Goal: Task Accomplishment & Management: Manage account settings

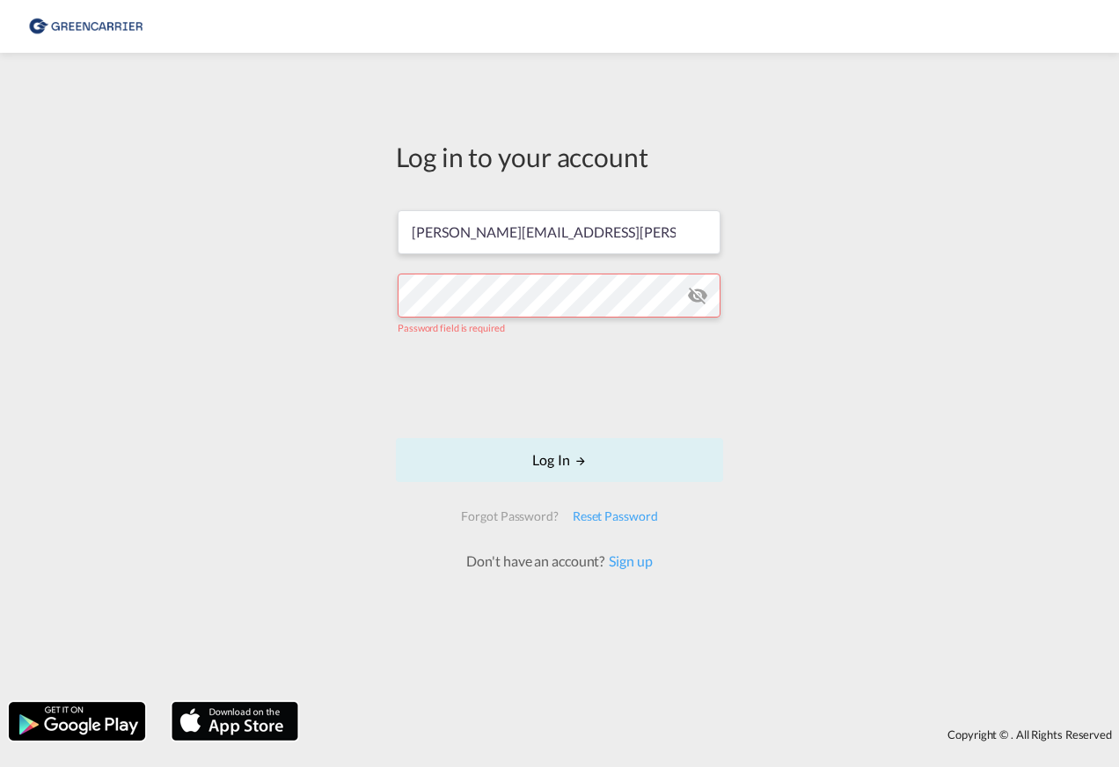
click at [215, 338] on div "Log in to your account [PERSON_NAME][EMAIL_ADDRESS][PERSON_NAME][DOMAIN_NAME] P…" at bounding box center [559, 377] width 1119 height 631
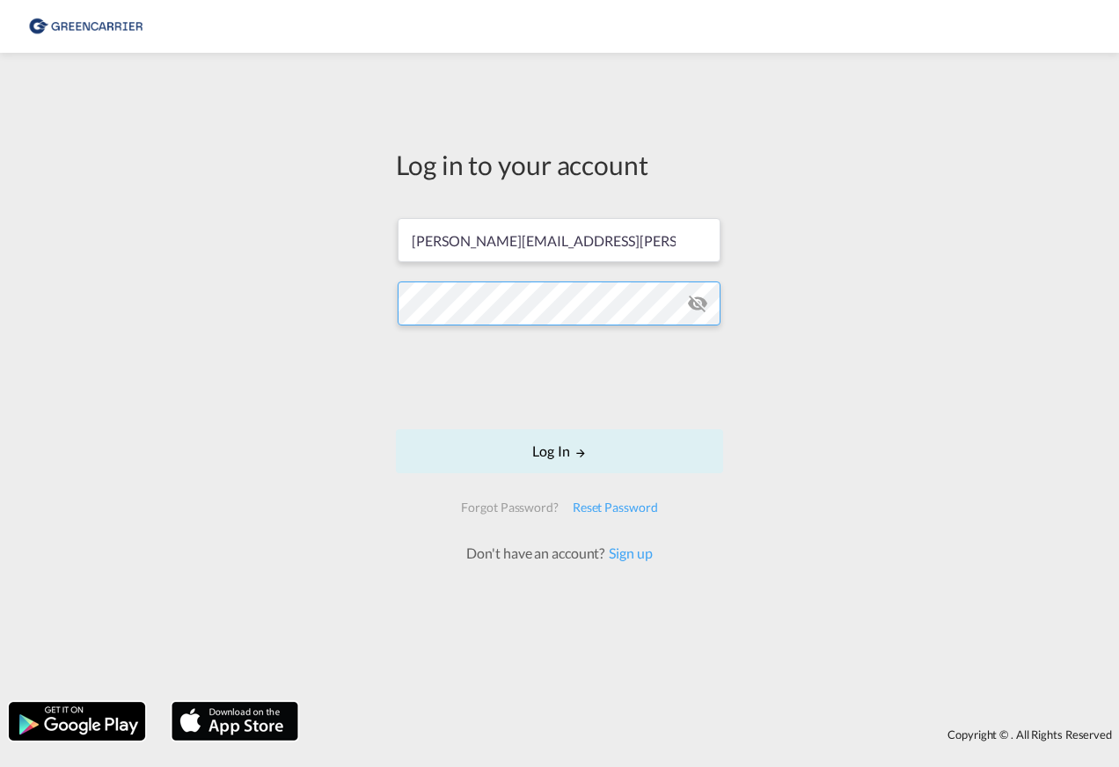
click at [396, 429] on button "Log In" at bounding box center [559, 451] width 327 height 44
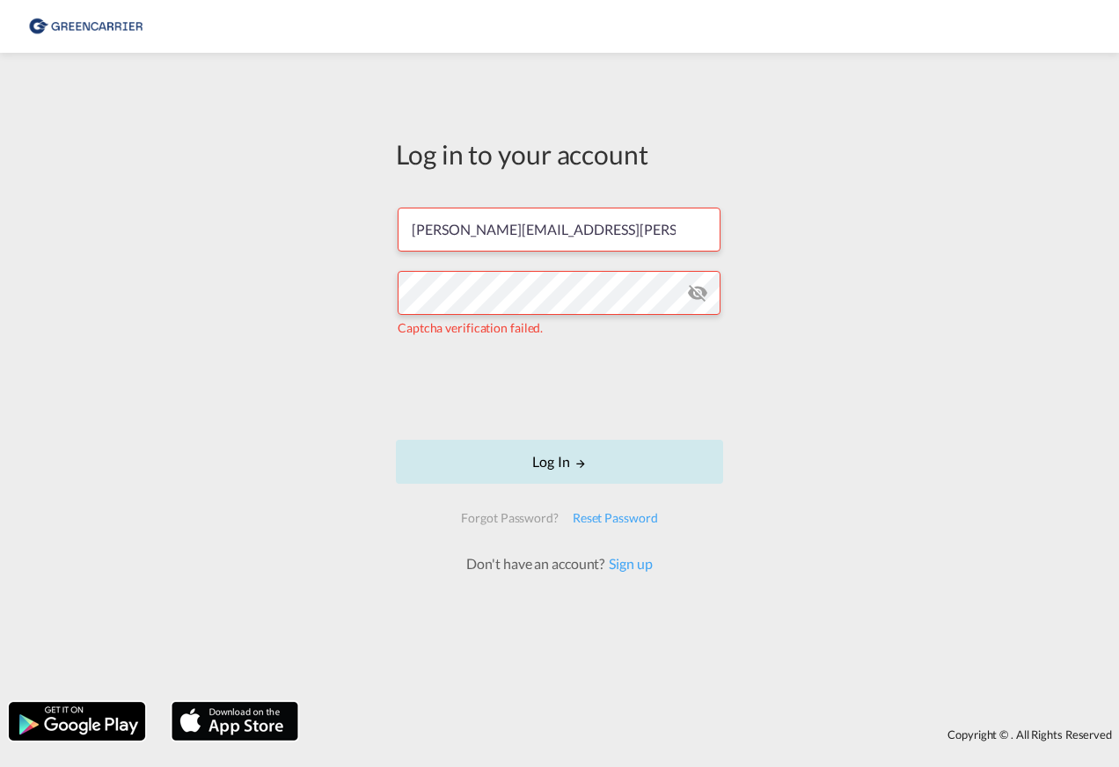
click at [551, 459] on button "Log In" at bounding box center [559, 462] width 327 height 44
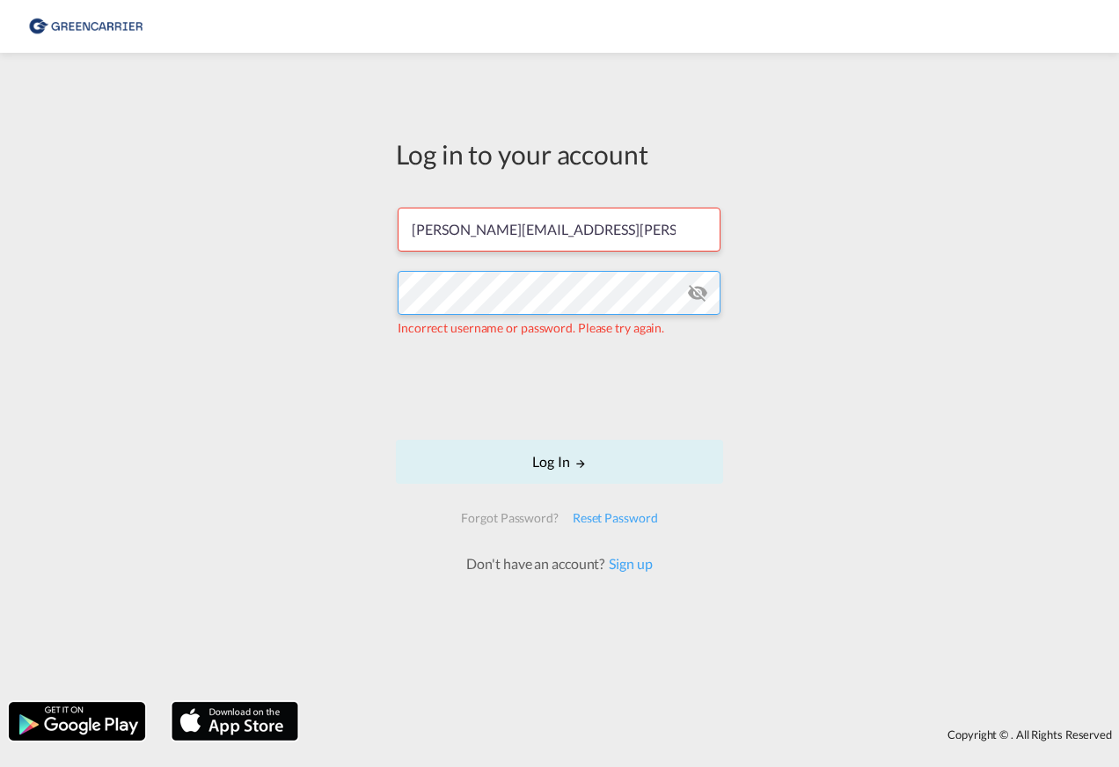
click at [368, 313] on div "Log in to your account [PERSON_NAME][EMAIL_ADDRESS][PERSON_NAME][DOMAIN_NAME] I…" at bounding box center [559, 377] width 1119 height 631
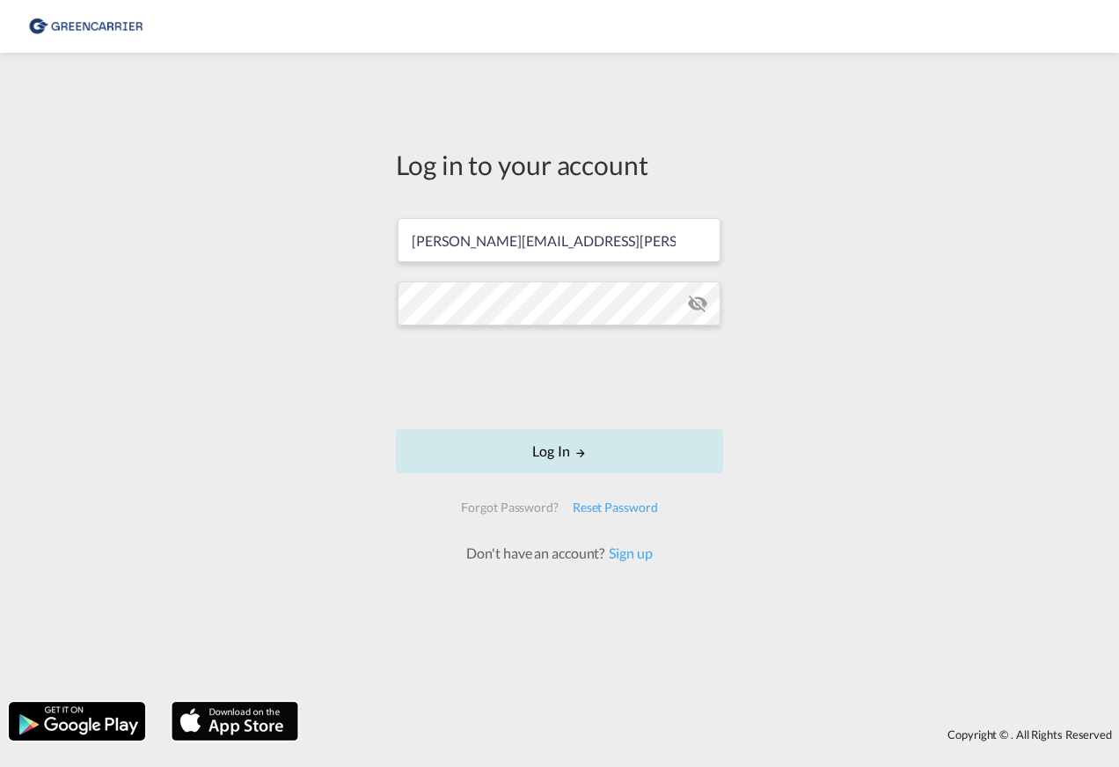
click at [557, 456] on button "Log In" at bounding box center [559, 451] width 327 height 44
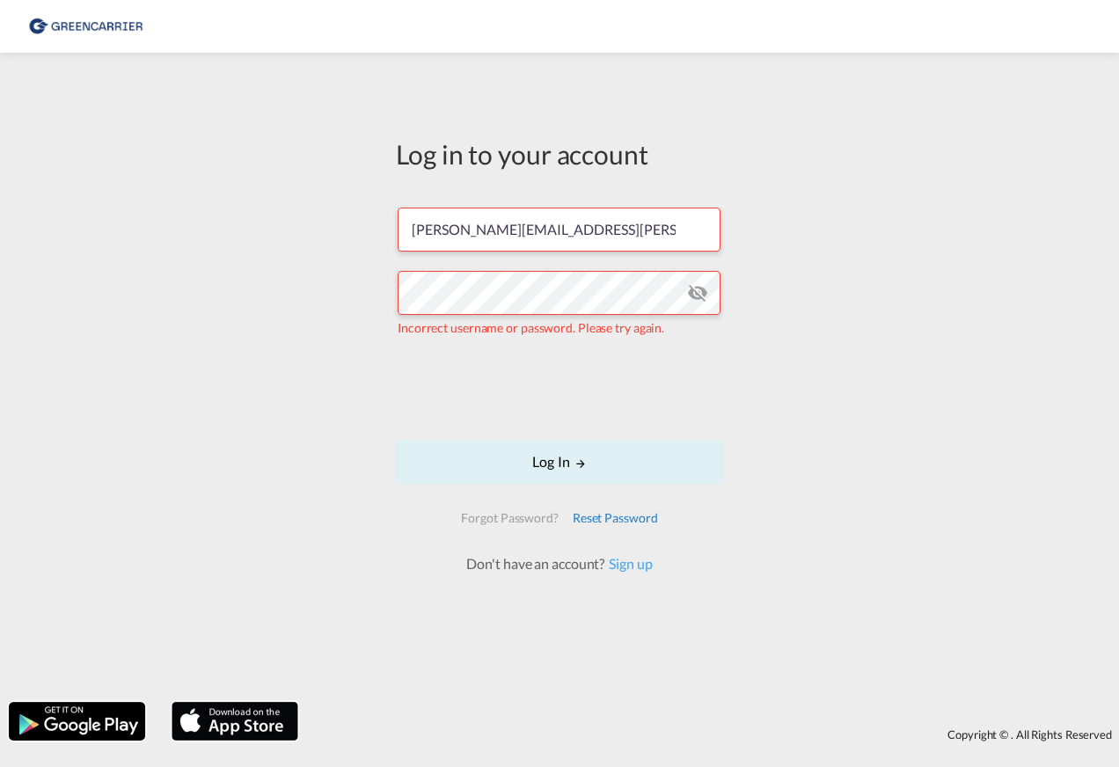
click at [626, 521] on div "Reset Password" at bounding box center [614, 518] width 99 height 32
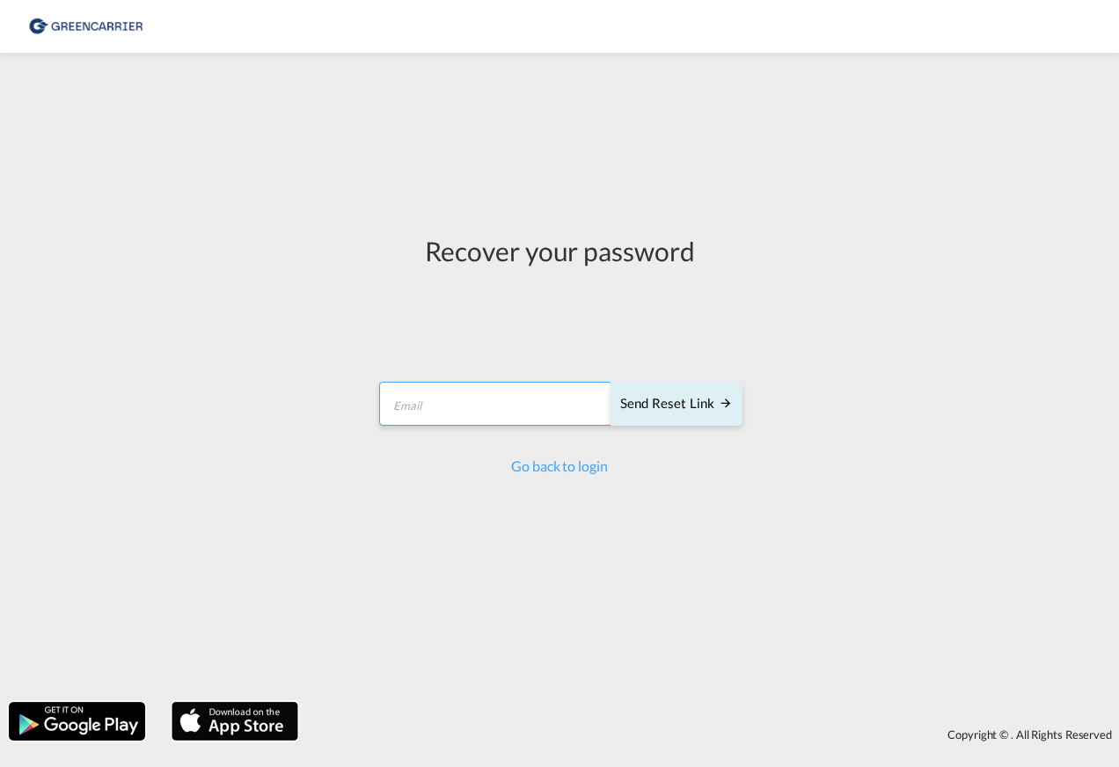
click at [441, 396] on input "email" at bounding box center [495, 404] width 233 height 44
type input "[PERSON_NAME][EMAIL_ADDRESS][PERSON_NAME][DOMAIN_NAME]"
click at [661, 409] on div "Send reset link" at bounding box center [676, 404] width 113 height 20
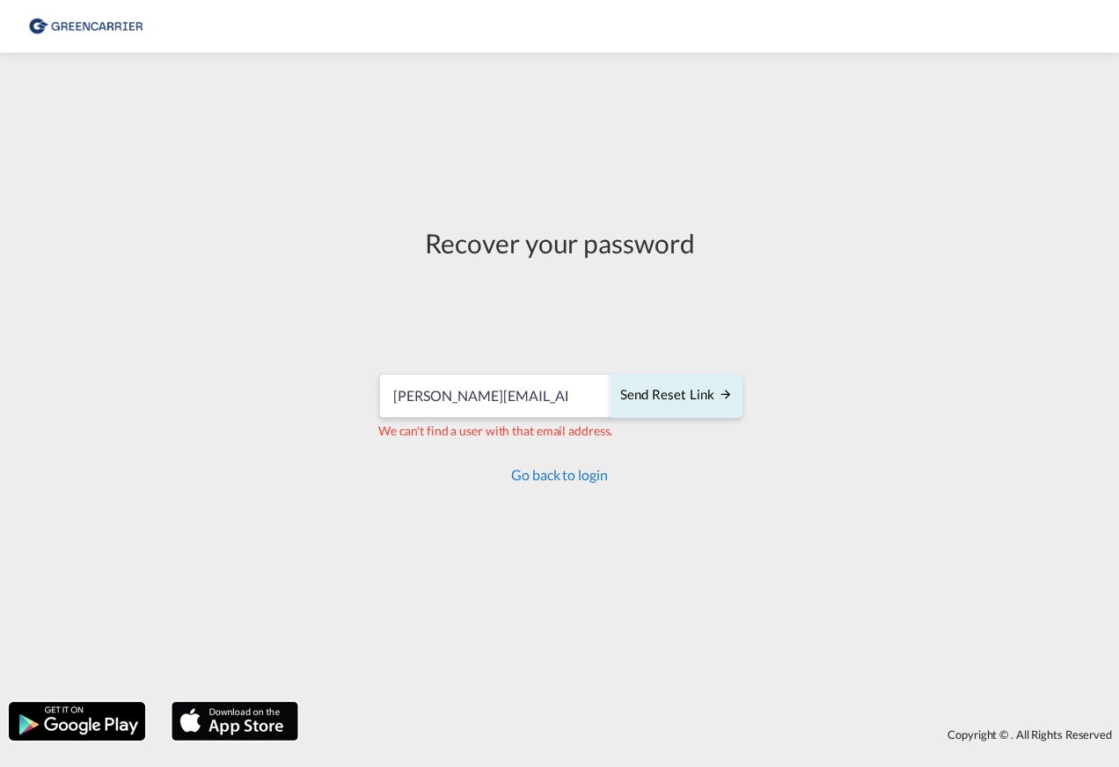
click at [551, 478] on link "Go back to login" at bounding box center [559, 474] width 96 height 17
